Goal: Task Accomplishment & Management: Manage account settings

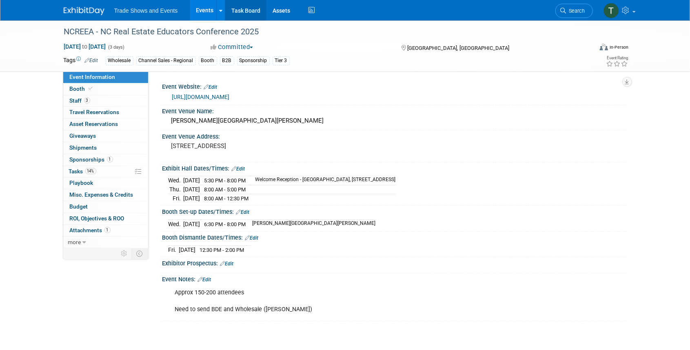
click at [243, 9] on link "Task Board" at bounding box center [245, 10] width 41 height 20
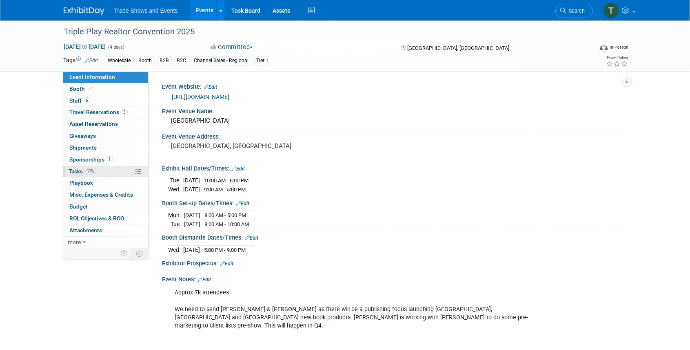
click at [81, 171] on span "Tasks 11%" at bounding box center [82, 171] width 27 height 7
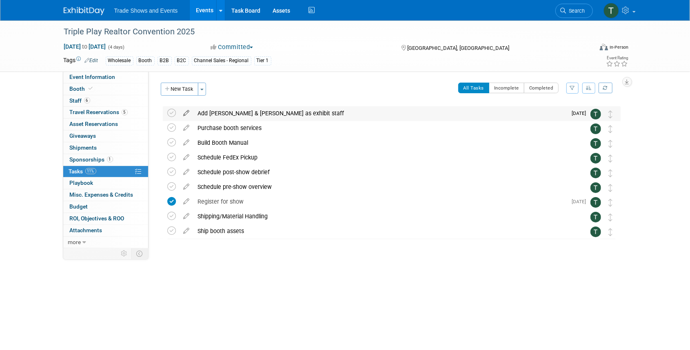
click at [185, 113] on icon at bounding box center [187, 111] width 14 height 10
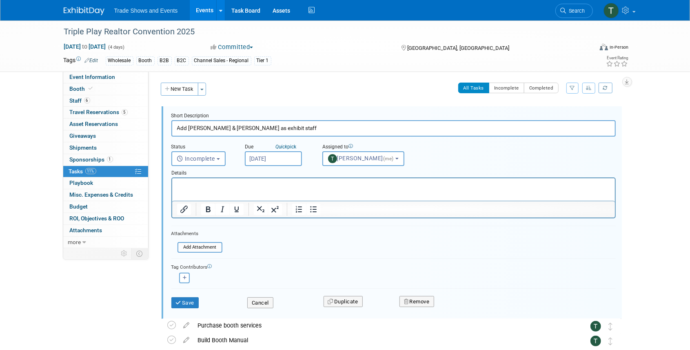
click at [207, 128] on input "Add Moises & Kevin as exhibit staff" at bounding box center [393, 128] width 445 height 16
type input "Add Moises, Ellie & Kevin as exhibit staff"
click at [188, 301] on button "Save" at bounding box center [185, 302] width 28 height 11
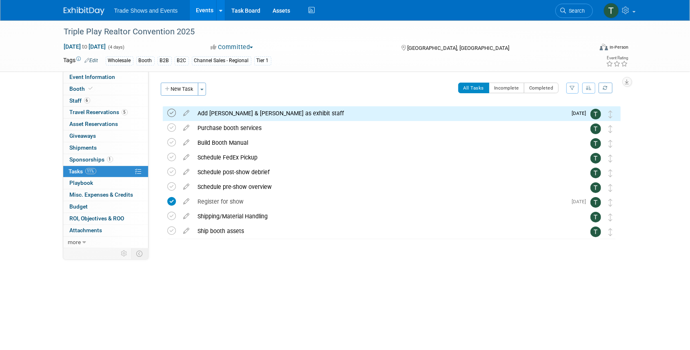
click at [172, 111] on icon at bounding box center [172, 113] width 9 height 9
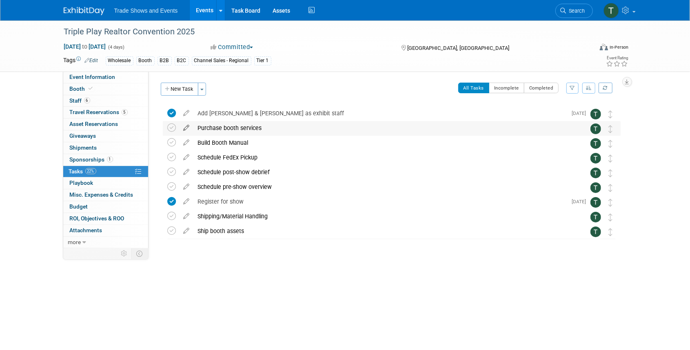
click at [188, 128] on icon at bounding box center [187, 126] width 14 height 10
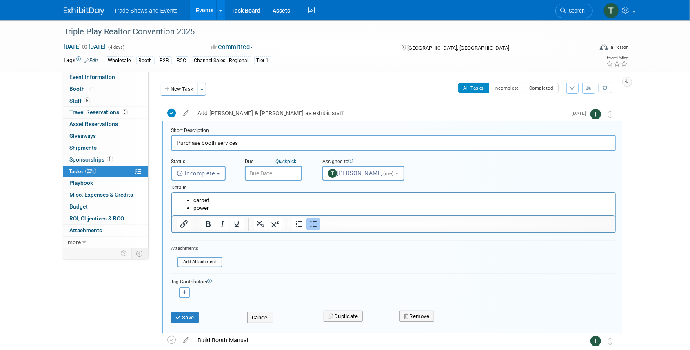
scroll to position [1, 0]
click at [268, 171] on input "text" at bounding box center [273, 172] width 57 height 15
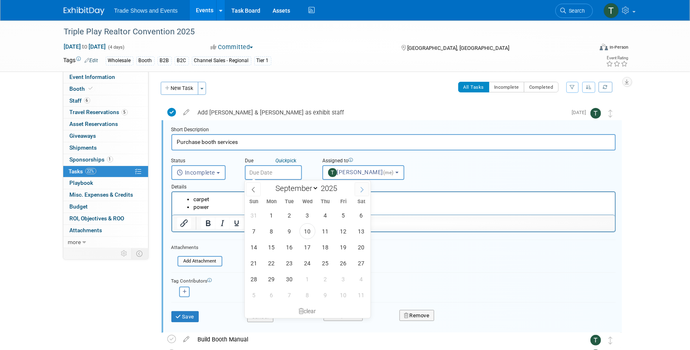
click at [363, 185] on span at bounding box center [362, 189] width 15 height 14
select select "9"
click at [346, 214] on span "3" at bounding box center [344, 215] width 16 height 16
type input "[DATE]"
click at [432, 199] on li "carpet" at bounding box center [401, 199] width 417 height 8
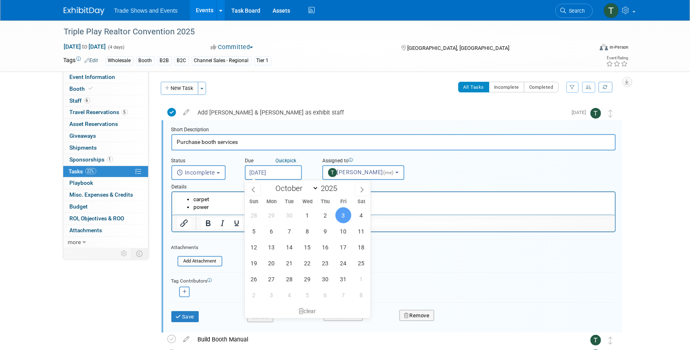
click at [227, 201] on li "carpet" at bounding box center [401, 199] width 417 height 8
click at [222, 209] on li "power" at bounding box center [401, 207] width 417 height 8
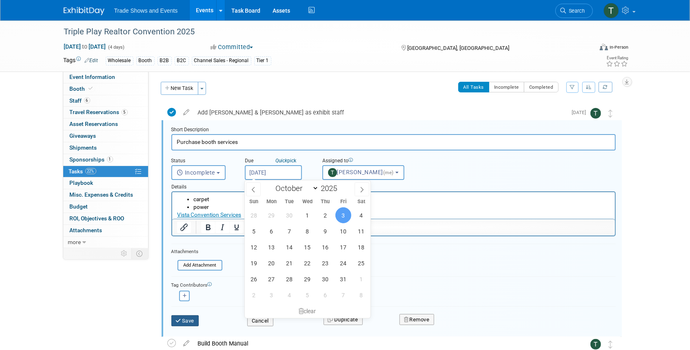
click at [181, 318] on icon "submit" at bounding box center [179, 320] width 7 height 5
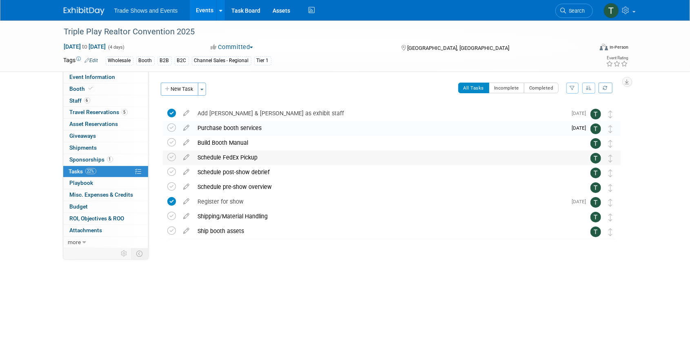
scroll to position [0, 0]
click at [185, 143] on icon at bounding box center [187, 141] width 14 height 10
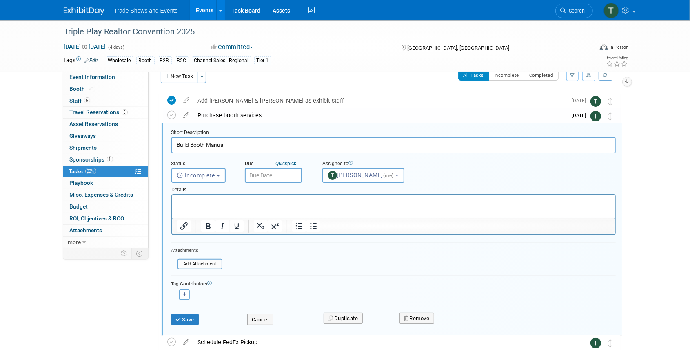
scroll to position [16, 0]
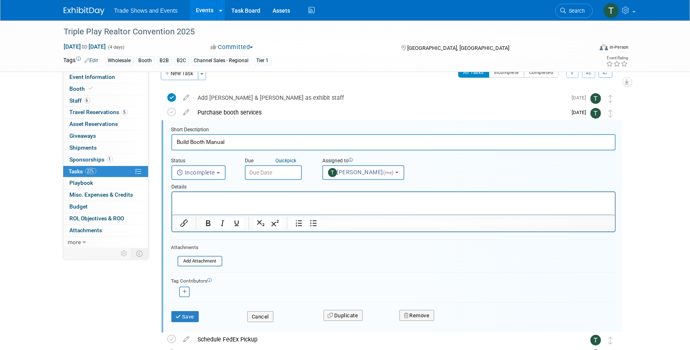
click at [269, 173] on input "text" at bounding box center [273, 172] width 57 height 15
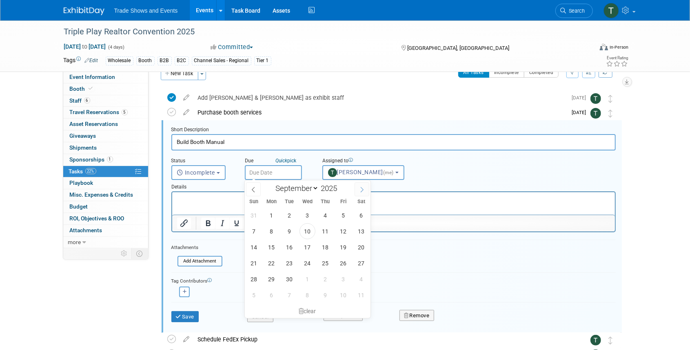
click at [365, 189] on span at bounding box center [362, 189] width 15 height 14
click at [256, 189] on span at bounding box center [253, 189] width 15 height 14
select select "10"
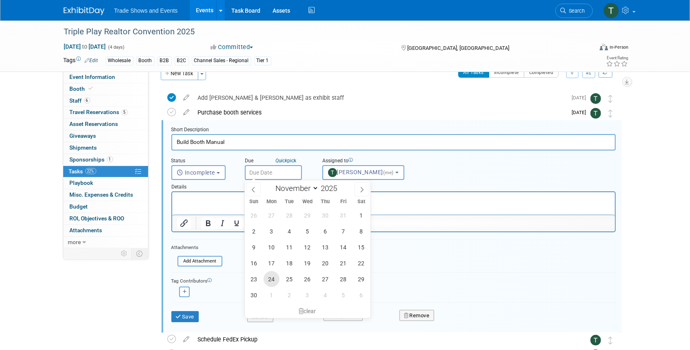
click at [274, 280] on span "24" at bounding box center [272, 279] width 16 height 16
type input "Nov 24, 2025"
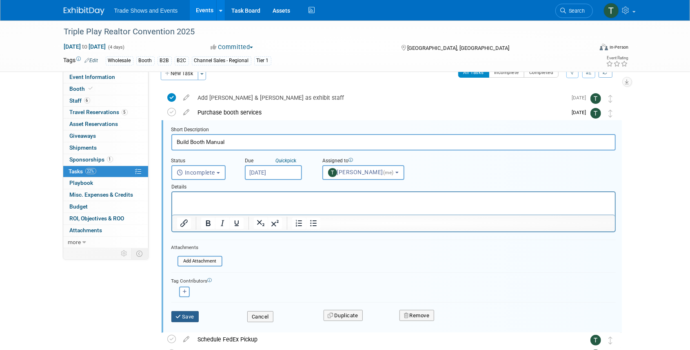
click at [183, 318] on button "Save" at bounding box center [185, 316] width 28 height 11
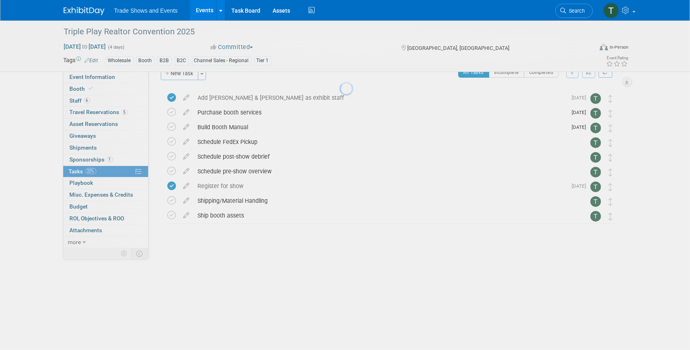
scroll to position [0, 0]
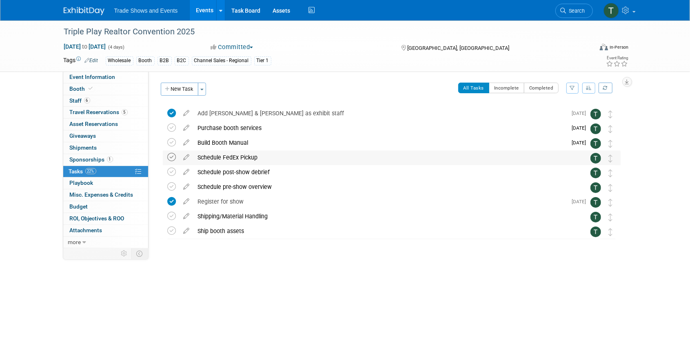
click at [171, 156] on icon at bounding box center [172, 157] width 9 height 9
click at [190, 157] on icon at bounding box center [187, 155] width 14 height 10
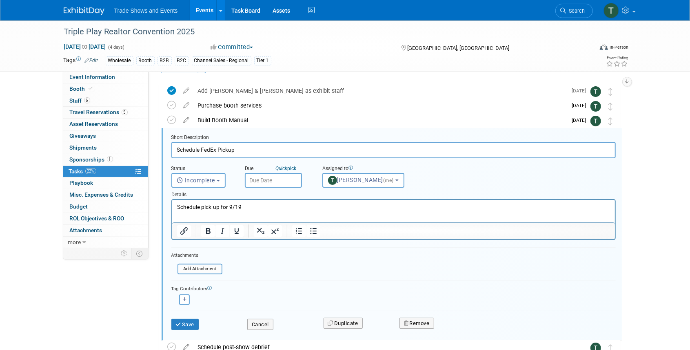
scroll to position [30, 0]
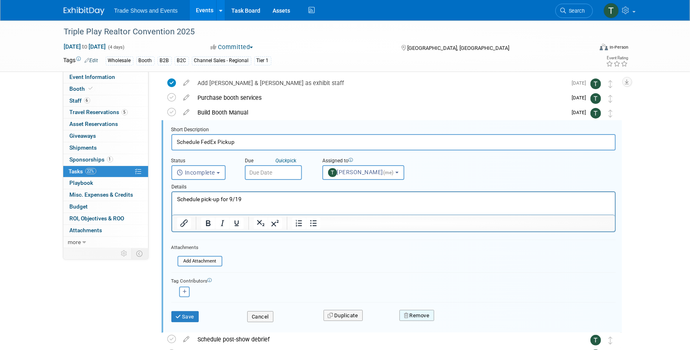
click at [419, 316] on button "Remove" at bounding box center [417, 315] width 35 height 11
click at [461, 318] on link "Yes" at bounding box center [463, 321] width 24 height 13
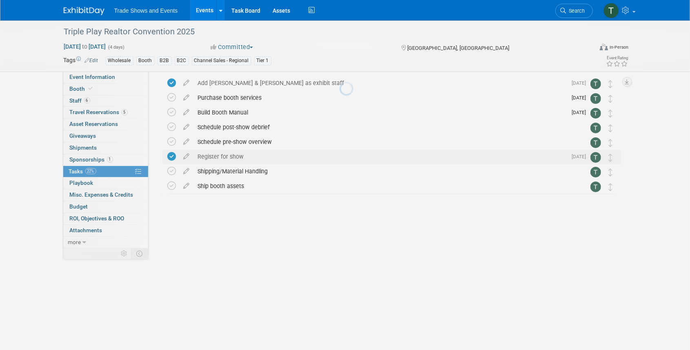
scroll to position [0, 0]
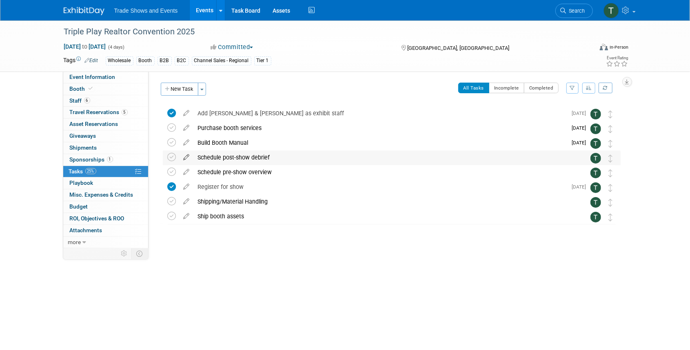
click at [188, 156] on icon at bounding box center [187, 155] width 14 height 10
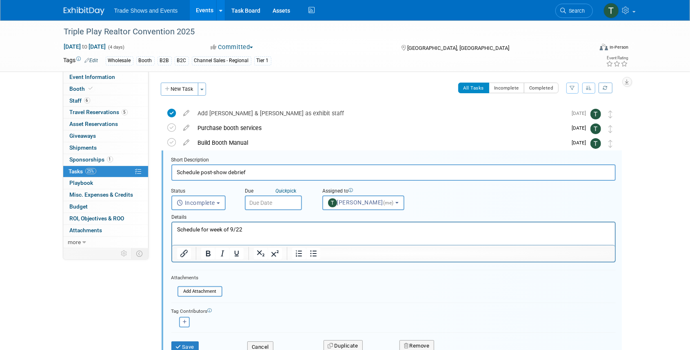
scroll to position [30, 0]
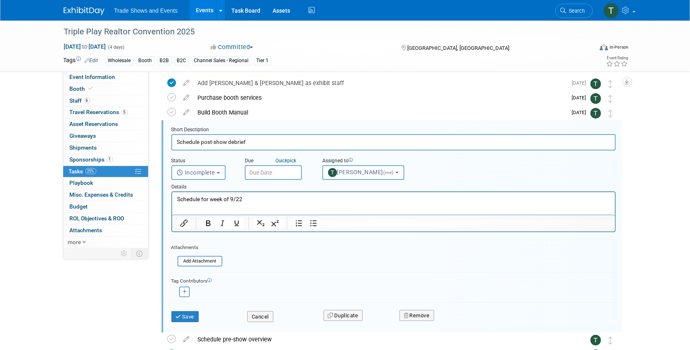
click at [245, 200] on p "Schedule for week of 9/22" at bounding box center [394, 199] width 434 height 8
click at [267, 169] on input "text" at bounding box center [273, 172] width 57 height 15
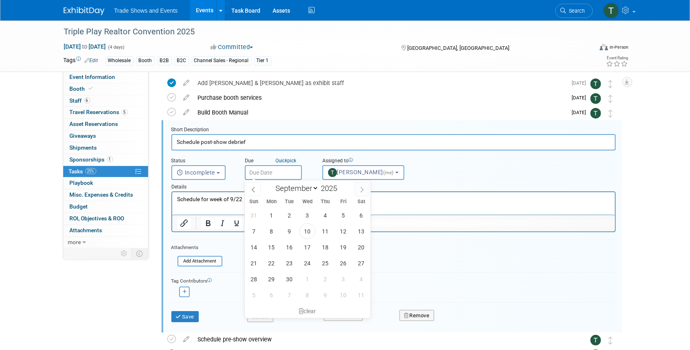
click at [356, 186] on span at bounding box center [362, 189] width 15 height 14
click at [361, 189] on icon at bounding box center [362, 190] width 6 height 6
click at [252, 192] on span at bounding box center [253, 189] width 15 height 14
select select "10"
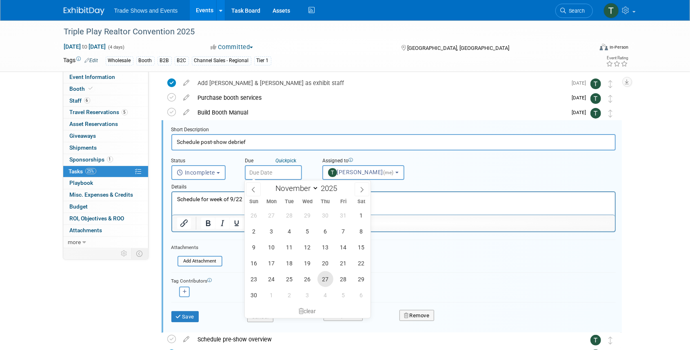
click at [324, 278] on span "27" at bounding box center [326, 279] width 16 height 16
type input "Nov 27, 2025"
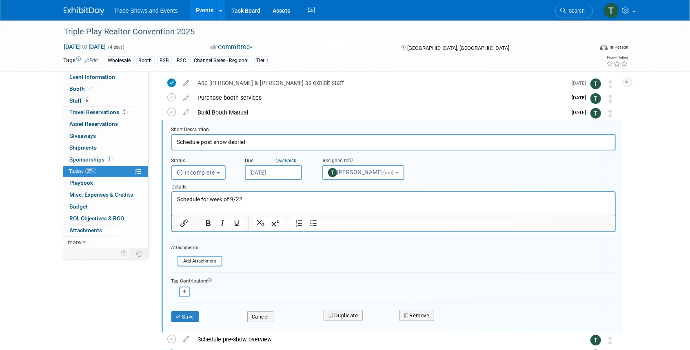
click at [283, 175] on input "Nov 27, 2025" at bounding box center [273, 172] width 57 height 15
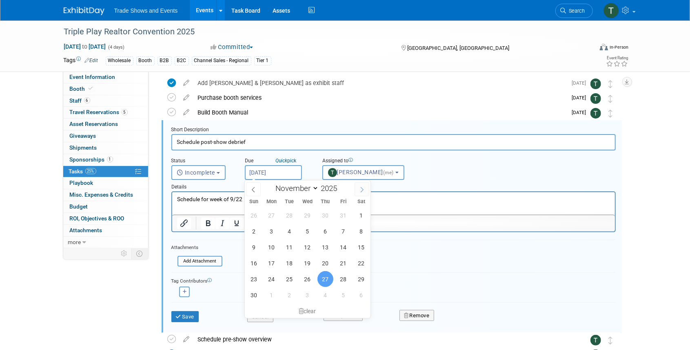
click at [362, 188] on icon at bounding box center [362, 190] width 6 height 6
select select "11"
click at [224, 203] on html "Schedule for week of 9/22" at bounding box center [393, 197] width 443 height 11
click at [238, 198] on p "Schedule for week of 9/22" at bounding box center [394, 199] width 434 height 8
click at [243, 198] on p "Schedule for week of 9/22" at bounding box center [394, 199] width 434 height 8
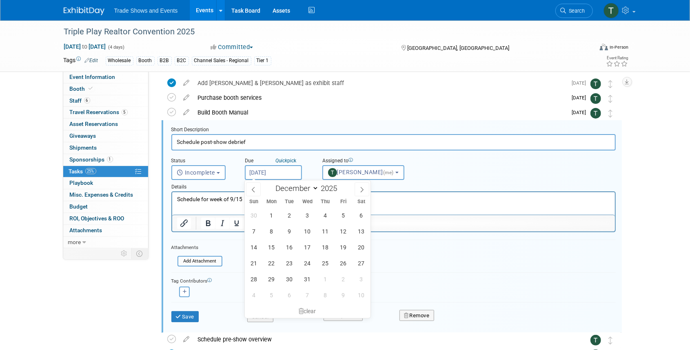
click at [232, 199] on p "Schedule for week of 9/15" at bounding box center [394, 199] width 434 height 8
click at [187, 314] on button "Save" at bounding box center [185, 316] width 28 height 11
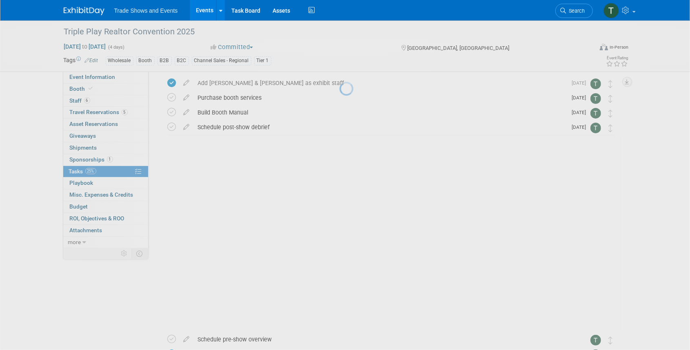
scroll to position [0, 0]
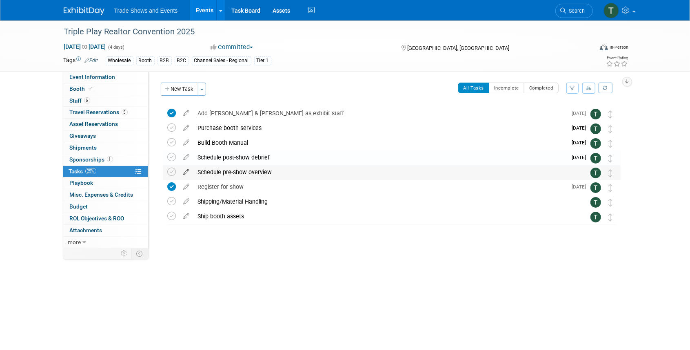
click at [187, 171] on icon at bounding box center [187, 170] width 14 height 10
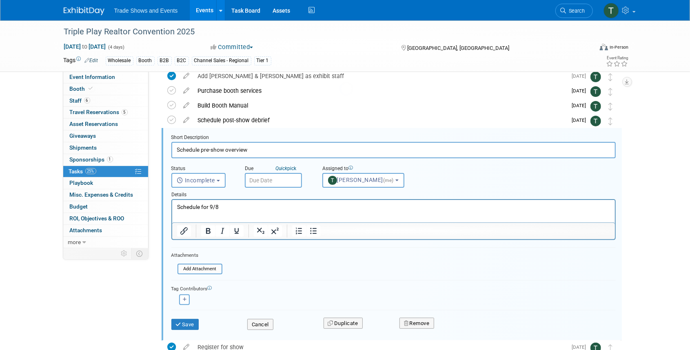
scroll to position [45, 0]
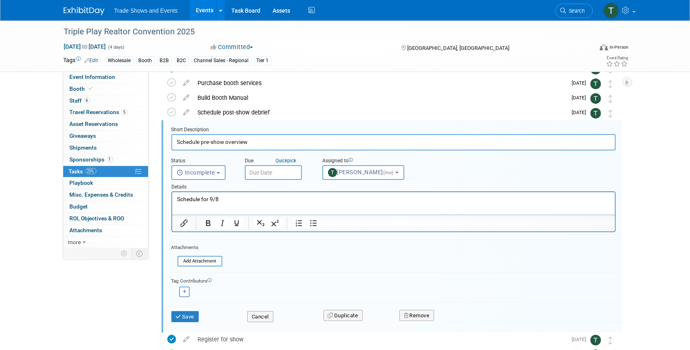
click at [218, 199] on p "Schedule for 9/8" at bounding box center [394, 199] width 434 height 8
click at [227, 196] on p "Schedule for" at bounding box center [394, 199] width 434 height 8
click at [285, 171] on input "text" at bounding box center [273, 172] width 57 height 15
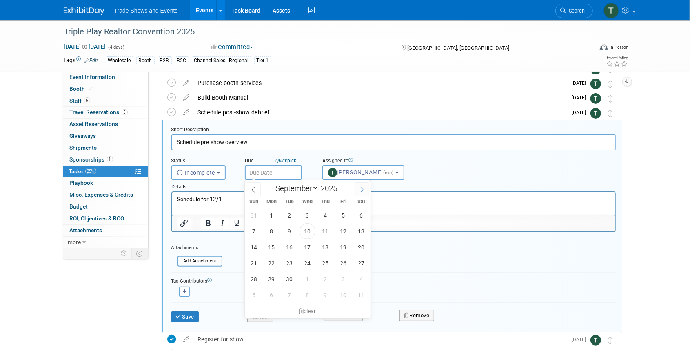
click at [361, 189] on icon at bounding box center [362, 190] width 6 height 6
select select "10"
click at [347, 249] on span "14" at bounding box center [344, 247] width 16 height 16
type input "Nov 14, 2025"
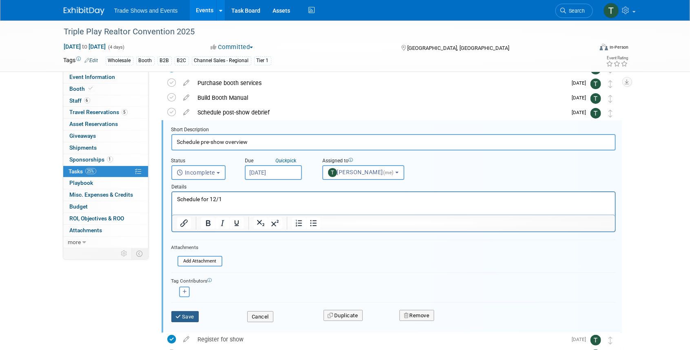
click at [194, 313] on button "Save" at bounding box center [185, 316] width 28 height 11
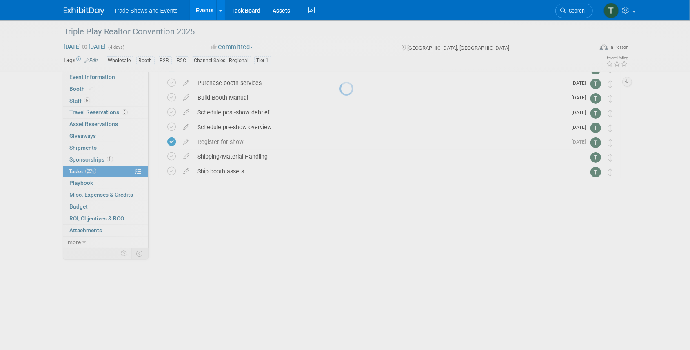
scroll to position [0, 0]
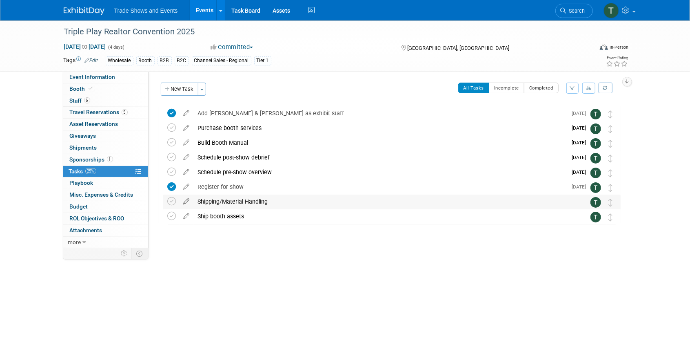
click at [187, 201] on icon at bounding box center [187, 199] width 14 height 10
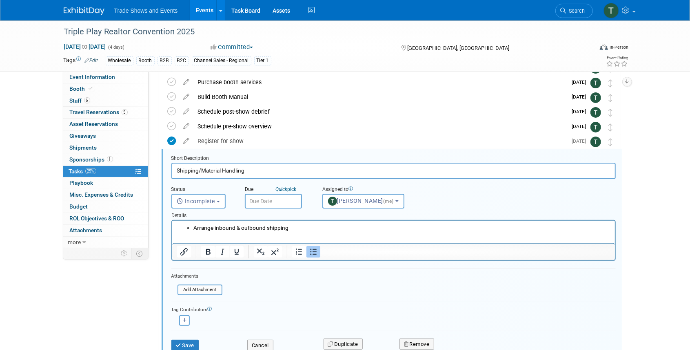
scroll to position [74, 0]
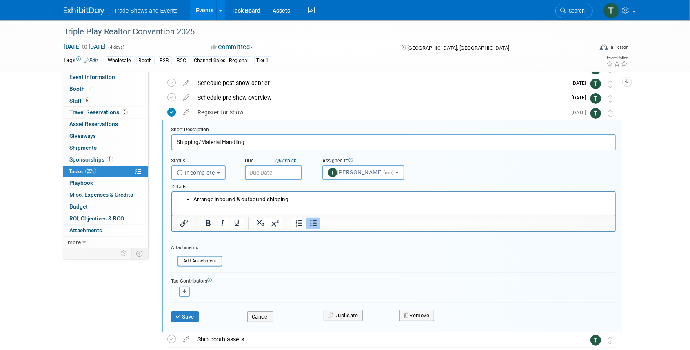
click at [278, 172] on input "text" at bounding box center [273, 172] width 57 height 15
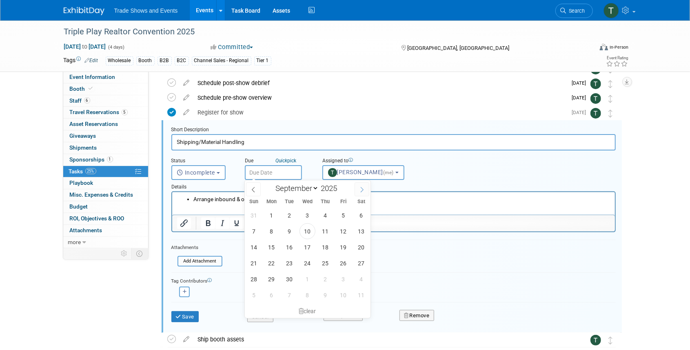
click at [359, 189] on icon at bounding box center [362, 190] width 6 height 6
click at [255, 194] on span at bounding box center [253, 189] width 15 height 14
select select "9"
click at [345, 263] on span "24" at bounding box center [344, 263] width 16 height 16
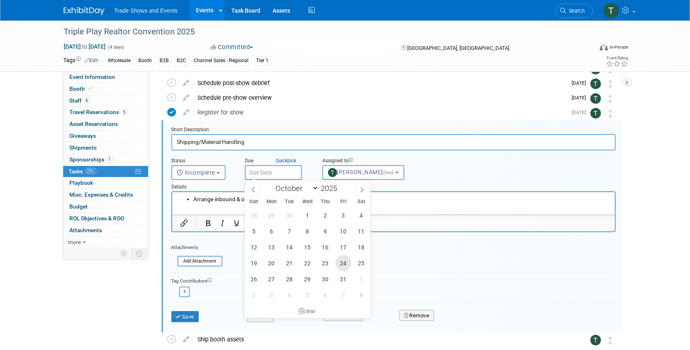
type input "Oct 24, 2025"
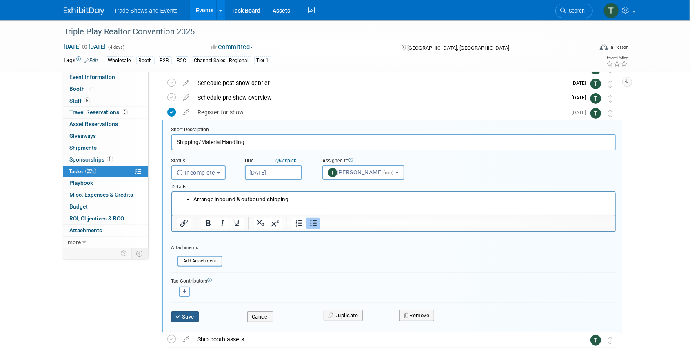
click at [184, 314] on button "Save" at bounding box center [185, 316] width 28 height 11
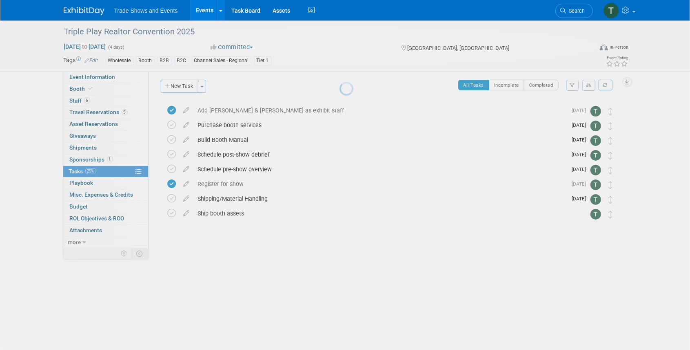
scroll to position [0, 0]
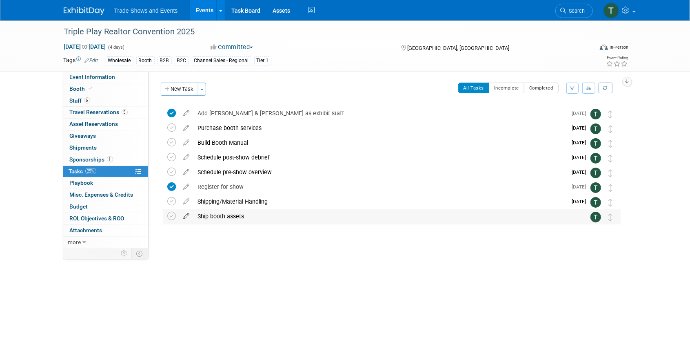
click at [188, 217] on icon at bounding box center [187, 214] width 14 height 10
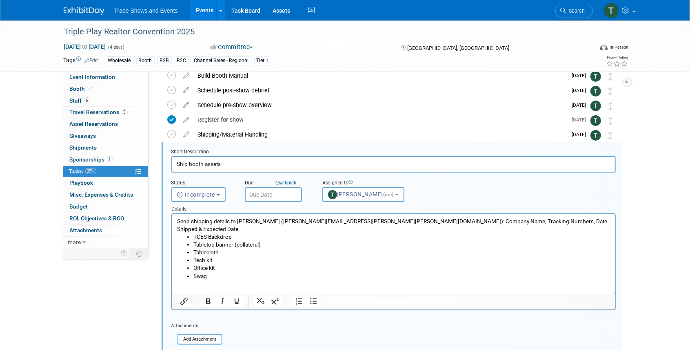
scroll to position [89, 0]
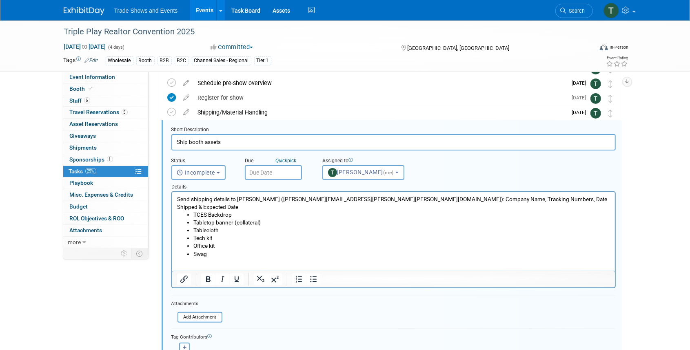
click at [269, 170] on input "text" at bounding box center [273, 172] width 57 height 15
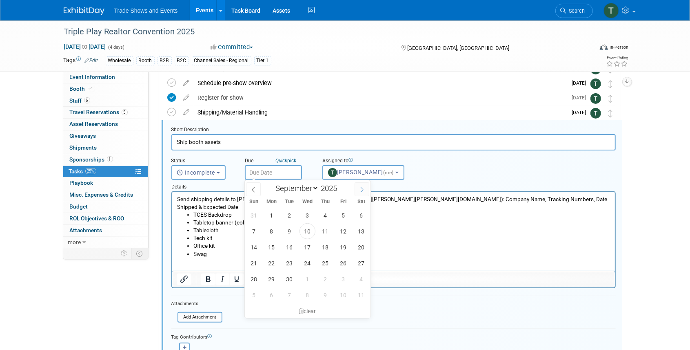
click at [361, 189] on icon at bounding box center [362, 190] width 6 height 6
click at [253, 191] on icon at bounding box center [254, 190] width 6 height 6
select select "9"
click at [344, 279] on span "31" at bounding box center [344, 279] width 16 height 16
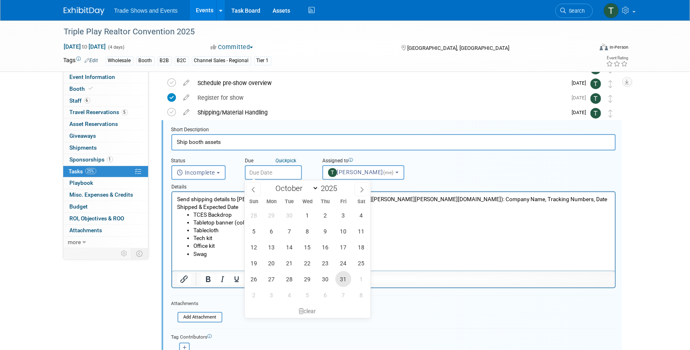
type input "Oct 31, 2025"
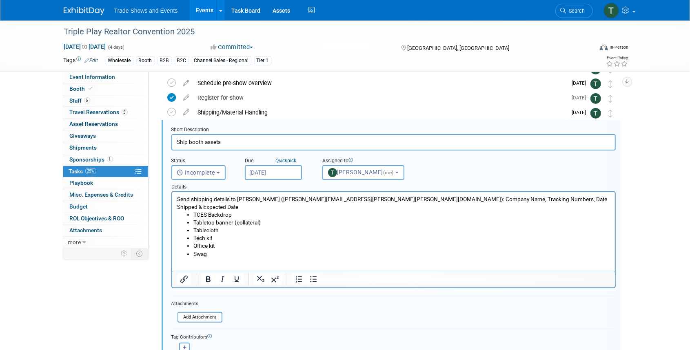
drag, startPoint x: 176, startPoint y: 199, endPoint x: 355, endPoint y: 203, distance: 179.7
click at [350, 203] on html "Send shipping details to Beth Berkheimer (beth.berkheimer@freeman.com): Company…" at bounding box center [393, 225] width 443 height 66
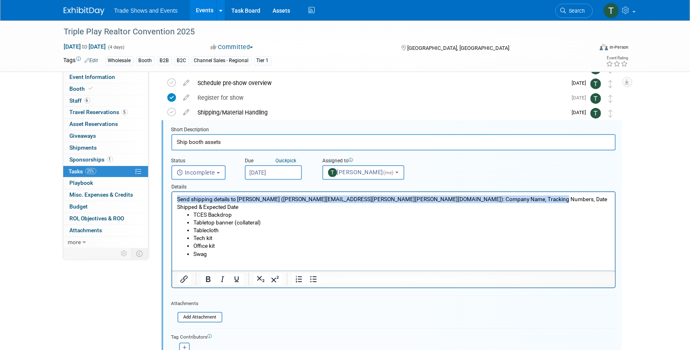
drag, startPoint x: 532, startPoint y: 198, endPoint x: 503, endPoint y: 359, distance: 163.3
click at [172, 194] on html "Send shipping details to Beth Berkheimer (beth.berkheimer@freeman.com): Company…" at bounding box center [393, 225] width 443 height 66
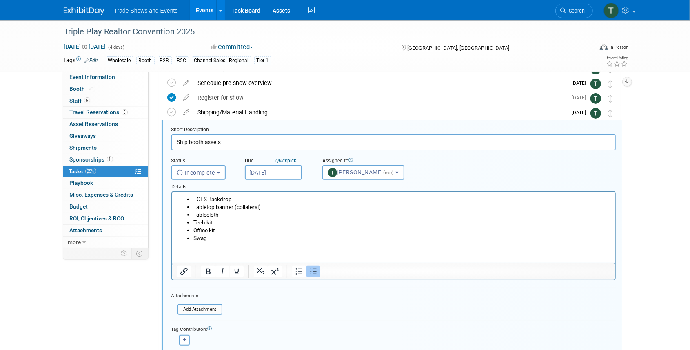
scroll to position [116, 0]
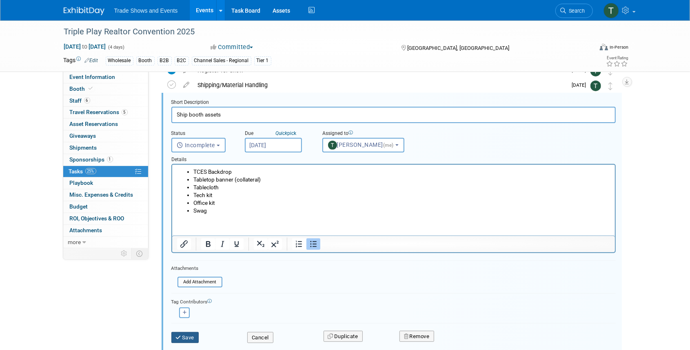
click at [194, 336] on button "Save" at bounding box center [185, 337] width 28 height 11
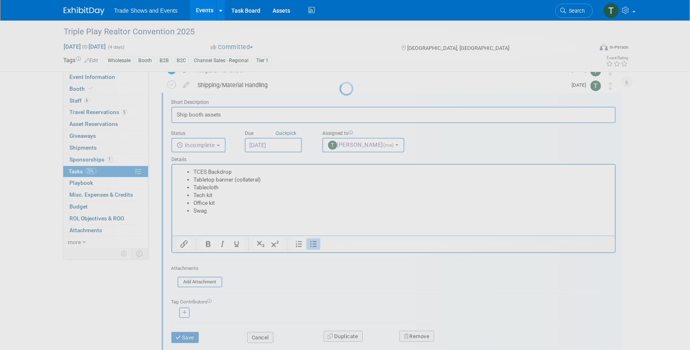
scroll to position [0, 0]
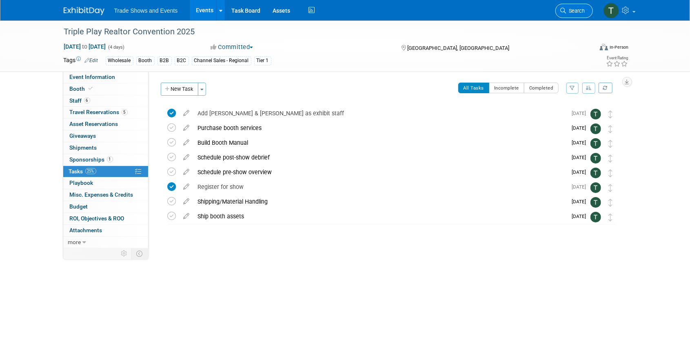
click at [583, 13] on span "Search" at bounding box center [576, 11] width 19 height 6
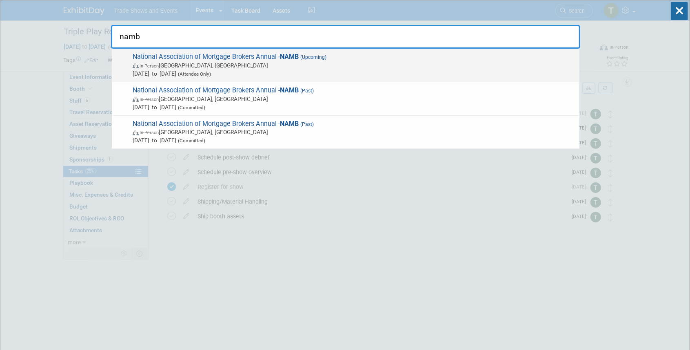
type input "namb"
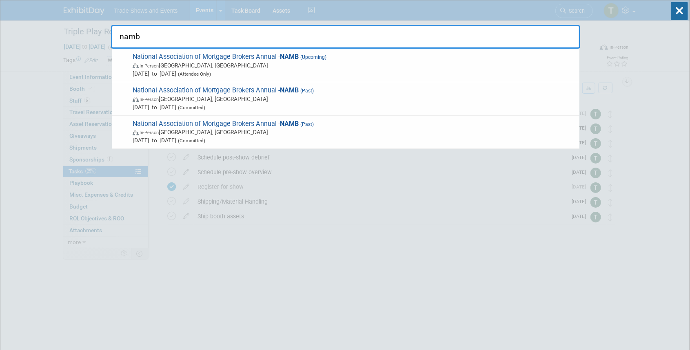
click at [183, 59] on span "National Association of Mortgage Brokers Annual - NAMB (Upcoming) In-Person Las…" at bounding box center [352, 65] width 445 height 25
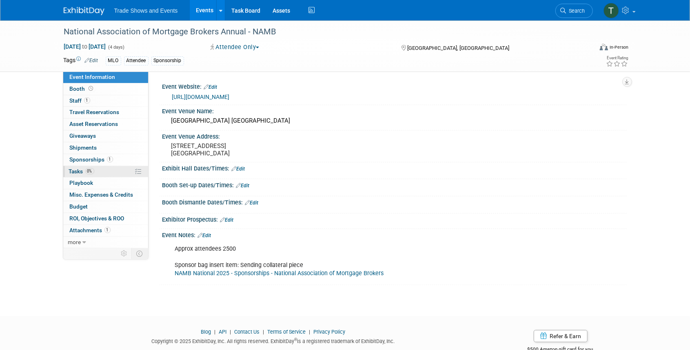
click at [76, 171] on span "Tasks 0%" at bounding box center [81, 171] width 25 height 7
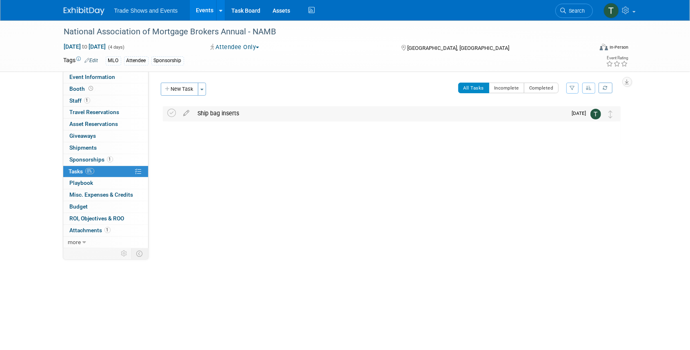
click at [226, 119] on div "Ship bag inserts" at bounding box center [381, 113] width 374 height 14
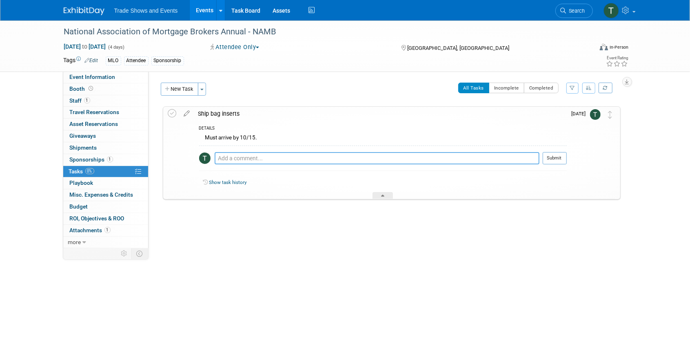
click at [249, 156] on textarea at bounding box center [377, 158] width 325 height 12
click at [237, 7] on link "Task Board" at bounding box center [245, 10] width 41 height 20
